Goal: Task Accomplishment & Management: Manage account settings

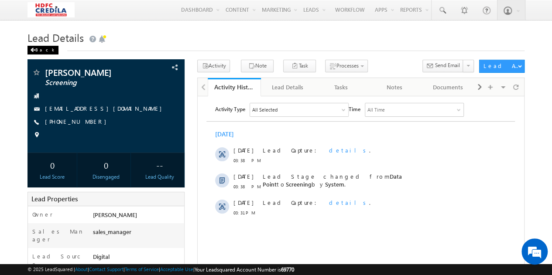
click at [39, 53] on div "Back" at bounding box center [42, 50] width 31 height 9
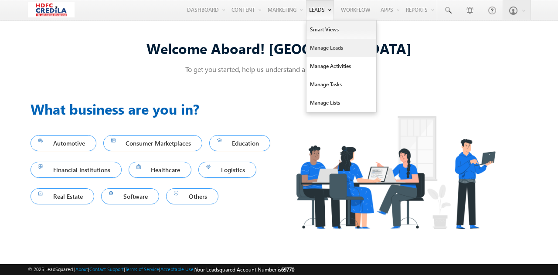
click at [329, 46] on link "Manage Leads" at bounding box center [342, 48] width 70 height 18
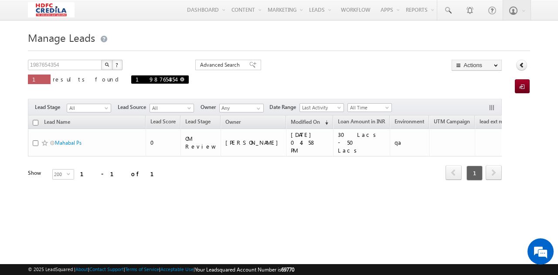
click at [180, 79] on span at bounding box center [182, 79] width 4 height 4
type input "Search Leads"
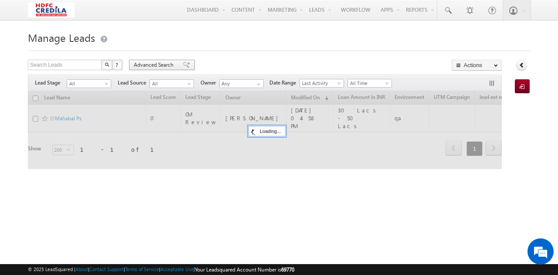
click at [156, 67] on span "Advanced Search" at bounding box center [155, 65] width 42 height 8
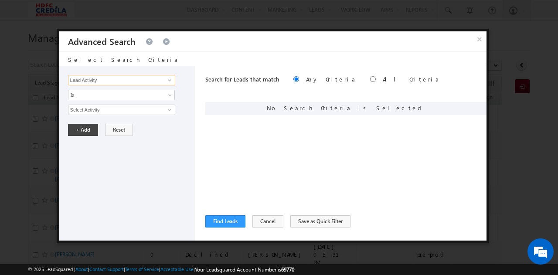
click at [81, 80] on input "Lead Activity" at bounding box center [121, 80] width 107 height 10
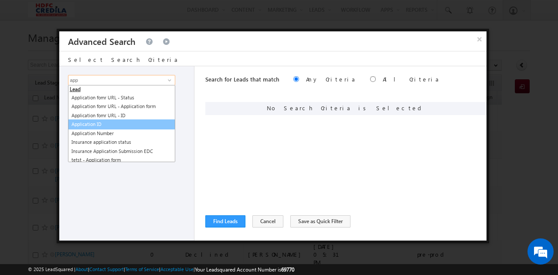
click at [96, 120] on link "Application ID" at bounding box center [121, 124] width 107 height 10
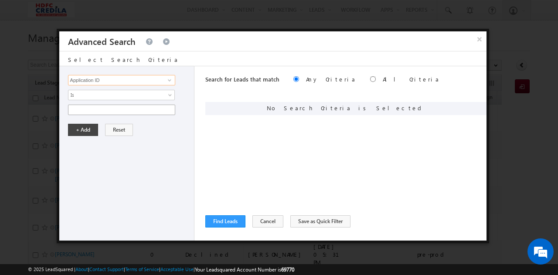
type input "Application ID"
click at [81, 110] on input "text" at bounding box center [121, 110] width 107 height 10
paste input "1000010511"
type input "1000010511"
click at [82, 132] on button "+ Add" at bounding box center [83, 130] width 30 height 12
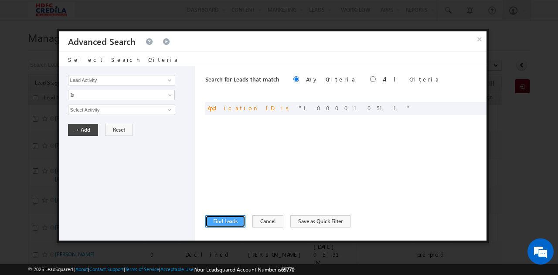
click at [234, 222] on button "Find Leads" at bounding box center [225, 221] width 40 height 12
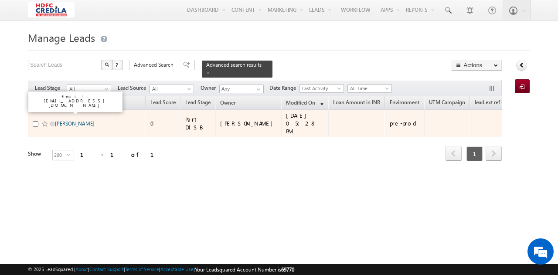
click at [79, 120] on link "[PERSON_NAME]" at bounding box center [75, 123] width 40 height 7
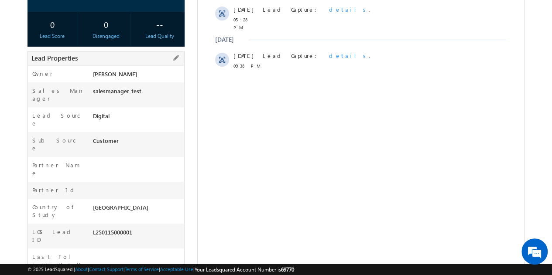
scroll to position [141, 0]
drag, startPoint x: 145, startPoint y: 204, endPoint x: 89, endPoint y: 205, distance: 56.3
click at [89, 223] on div "LOS Lead ID L250115000001" at bounding box center [106, 235] width 156 height 25
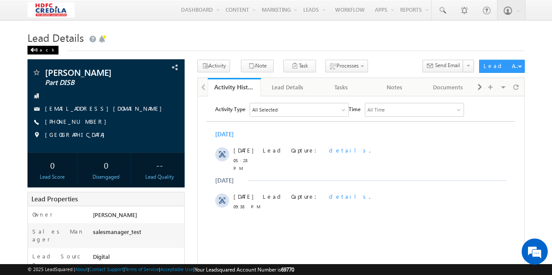
click at [35, 48] on div "Back" at bounding box center [42, 50] width 31 height 9
click at [37, 52] on div "Back" at bounding box center [42, 50] width 31 height 9
click at [139, 123] on div "Shubham Ramesh Salunke Part DISB shubhamsalunke5957+000111@gmail.com +91-675645…" at bounding box center [106, 106] width 148 height 76
click at [38, 52] on div "Back" at bounding box center [42, 50] width 31 height 9
click at [33, 50] on span at bounding box center [32, 50] width 5 height 4
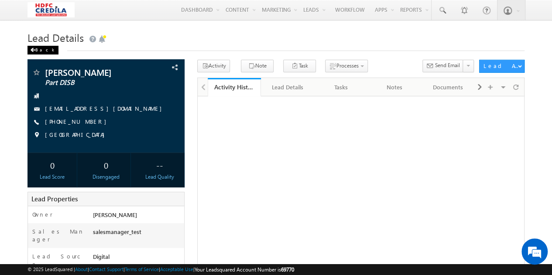
click at [40, 50] on div "Back" at bounding box center [42, 50] width 31 height 9
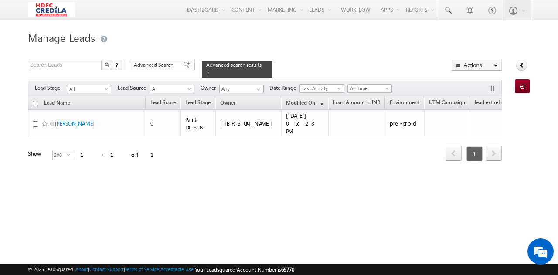
click at [215, 66] on span "Advanced search results" at bounding box center [233, 64] width 55 height 7
click at [229, 65] on span "Advanced search results" at bounding box center [233, 64] width 55 height 7
click at [169, 66] on span "Advanced Search" at bounding box center [155, 65] width 42 height 8
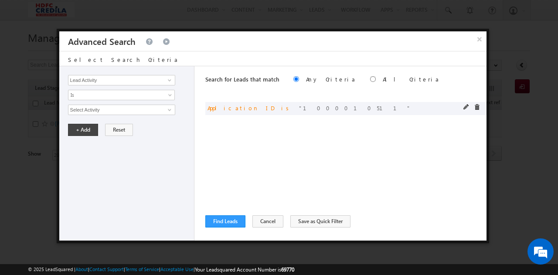
click at [299, 108] on span "1000010511" at bounding box center [355, 107] width 112 height 7
click at [467, 106] on span at bounding box center [467, 107] width 6 height 6
click at [120, 108] on input "1000010511" at bounding box center [121, 110] width 107 height 10
type input "1"
paste input "1000013178"
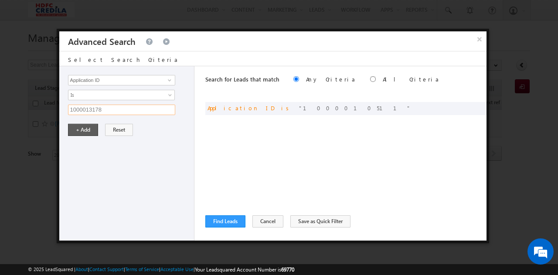
type input "1000013178"
click at [73, 130] on button "+ Add" at bounding box center [83, 130] width 30 height 12
click at [229, 224] on button "Find Leads" at bounding box center [225, 221] width 40 height 12
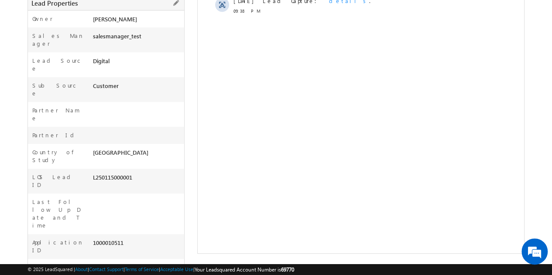
drag, startPoint x: 127, startPoint y: 187, endPoint x: 91, endPoint y: 189, distance: 36.3
click at [91, 239] on div "1000010511" at bounding box center [137, 245] width 94 height 12
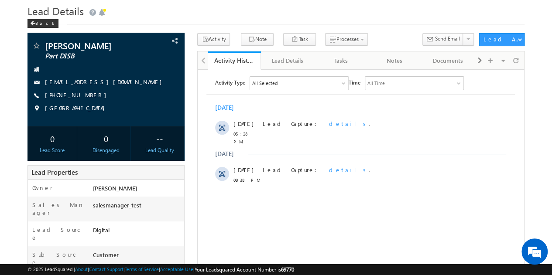
scroll to position [16, 0]
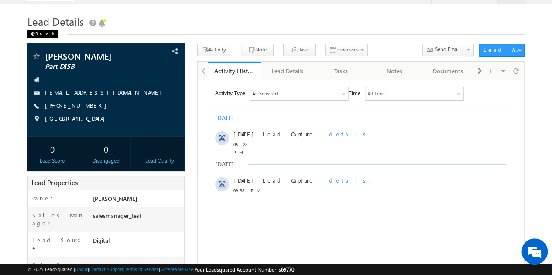
click at [41, 34] on div "Back" at bounding box center [42, 34] width 31 height 9
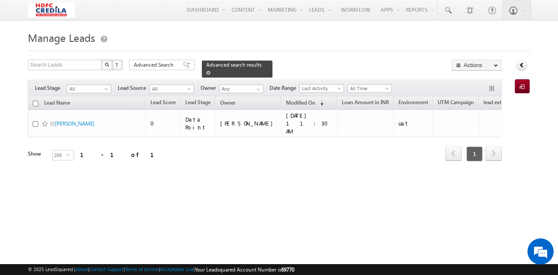
click at [211, 71] on span at bounding box center [208, 73] width 4 height 4
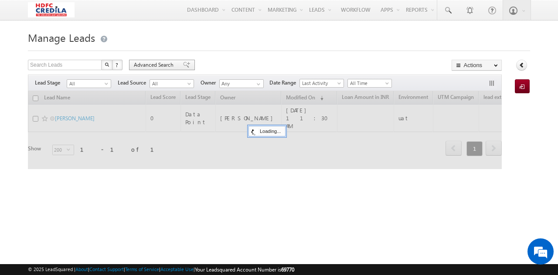
click at [159, 66] on span "Advanced Search" at bounding box center [155, 65] width 42 height 8
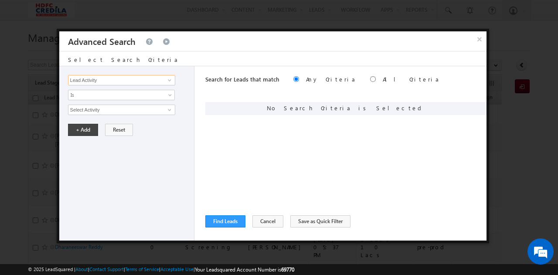
click at [122, 81] on input "Lead Activity" at bounding box center [121, 80] width 107 height 10
click at [94, 94] on link "LOS Lead ID" at bounding box center [121, 98] width 107 height 10
type input "LOS Lead ID"
click at [81, 107] on input "text" at bounding box center [121, 110] width 107 height 10
paste input "L250731000005"
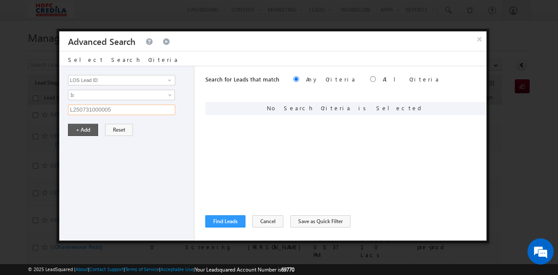
drag, startPoint x: 81, startPoint y: 107, endPoint x: 82, endPoint y: 127, distance: 20.1
click at [82, 127] on div "Lead Activity Task Sales Group Prospect Id ACH EDC ACH status Address 1 Address…" at bounding box center [126, 153] width 135 height 174
type input "L250731000005"
click at [82, 127] on button "+ Add" at bounding box center [83, 130] width 30 height 12
click at [231, 222] on button "Find Leads" at bounding box center [225, 221] width 40 height 12
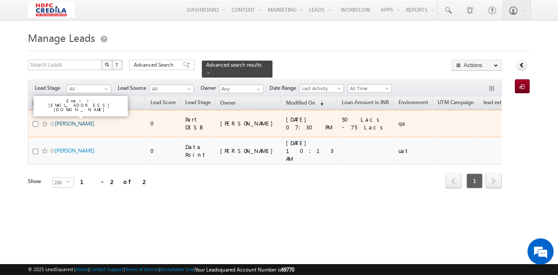
click at [67, 120] on link "[PERSON_NAME]" at bounding box center [75, 123] width 40 height 7
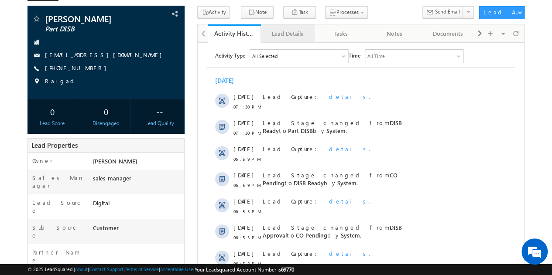
click at [288, 36] on div "Lead Details" at bounding box center [287, 33] width 39 height 10
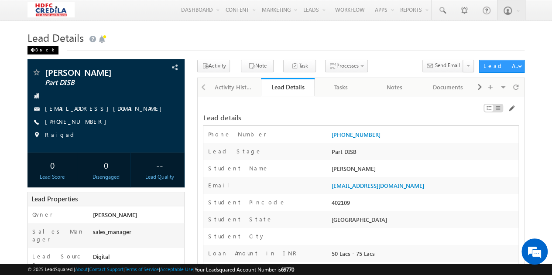
click at [43, 51] on div "Back" at bounding box center [42, 50] width 31 height 9
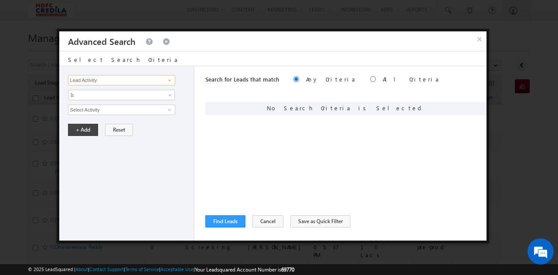
click at [133, 82] on input "Lead Activity" at bounding box center [121, 80] width 107 height 10
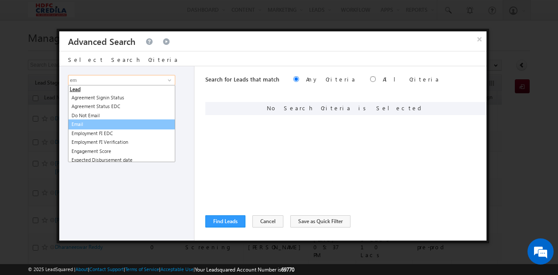
click at [72, 122] on link "Email" at bounding box center [121, 124] width 107 height 10
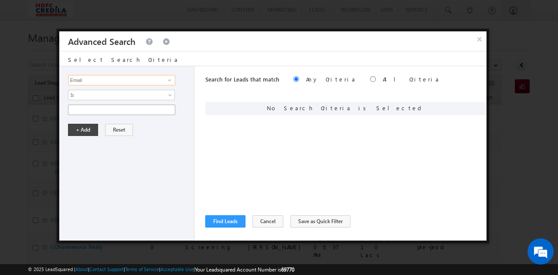
type input "Email"
click at [80, 109] on input "text" at bounding box center [121, 110] width 107 height 10
paste input "[PERSON_NAME][EMAIL_ADDRESS][DOMAIN_NAME]"
type input "[PERSON_NAME][EMAIL_ADDRESS][DOMAIN_NAME]"
click at [80, 124] on button "+ Add" at bounding box center [83, 130] width 30 height 12
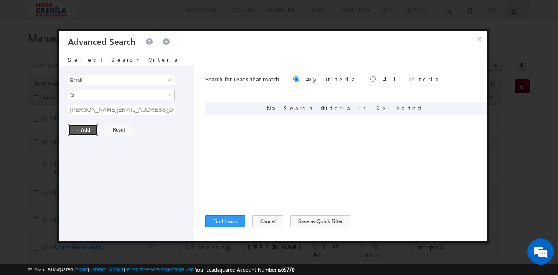
click at [80, 124] on button "+ Add" at bounding box center [83, 130] width 30 height 12
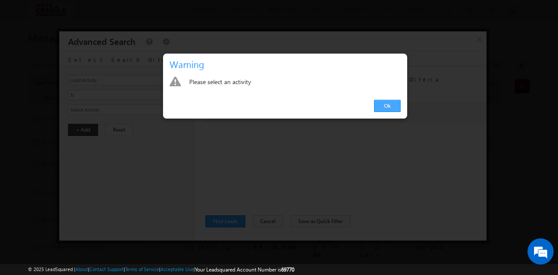
click at [383, 106] on link "Ok" at bounding box center [387, 106] width 27 height 12
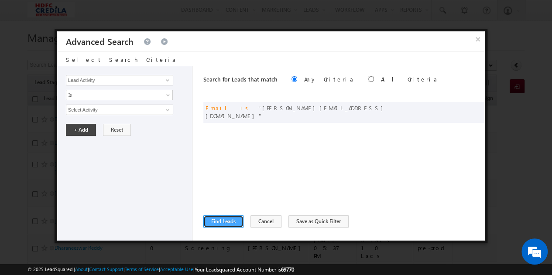
click at [225, 221] on button "Find Leads" at bounding box center [223, 221] width 40 height 12
